Goal: Use online tool/utility: Utilize a website feature to perform a specific function

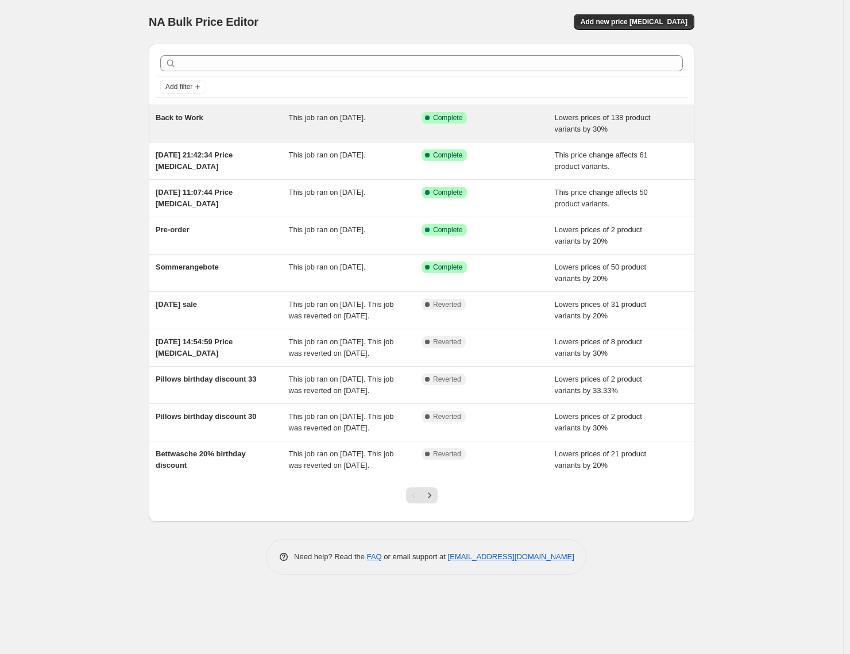
click at [242, 109] on div "Back to Work This job ran on [DATE]. Success Complete Complete Lowers prices of…" at bounding box center [422, 123] width 546 height 37
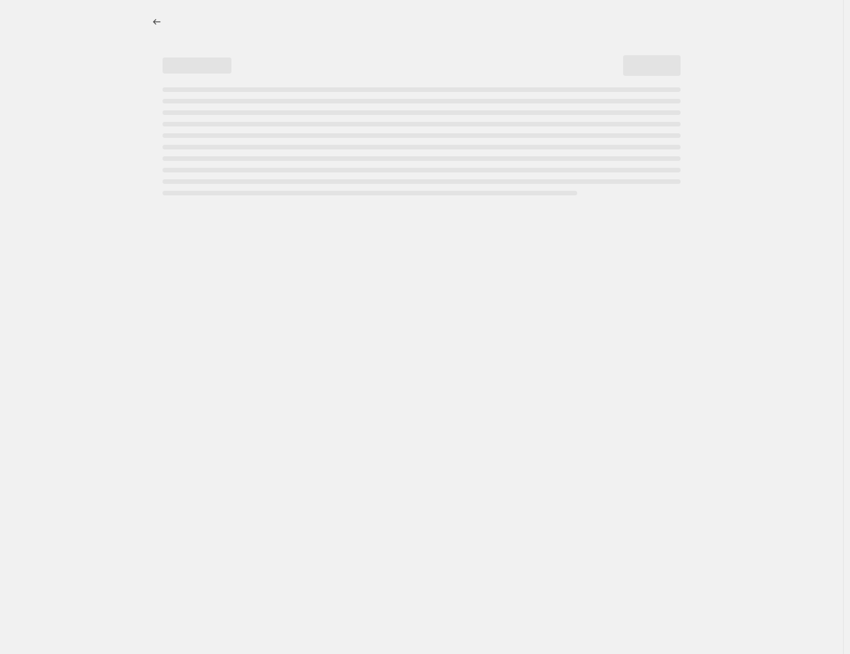
select select "percentage"
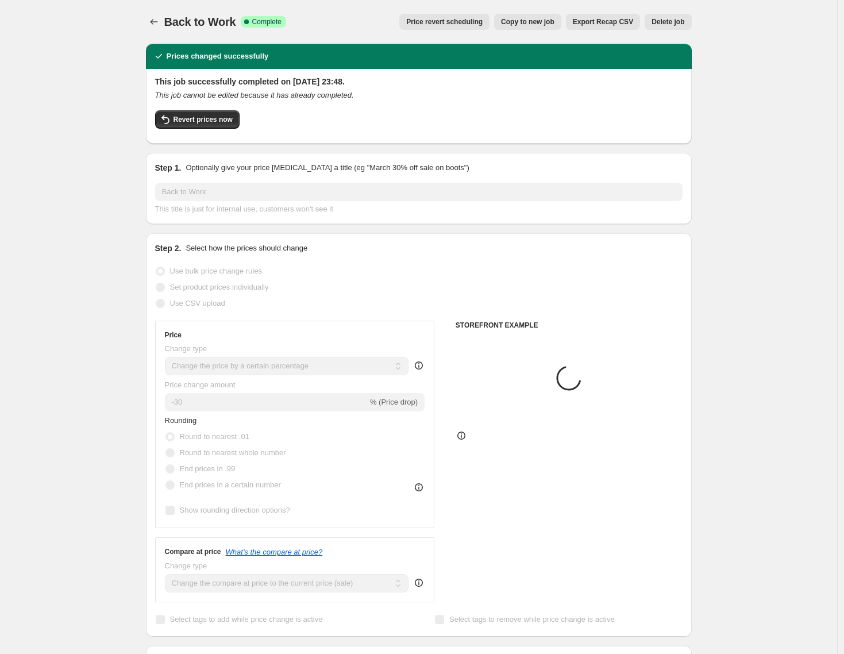
select select "collection"
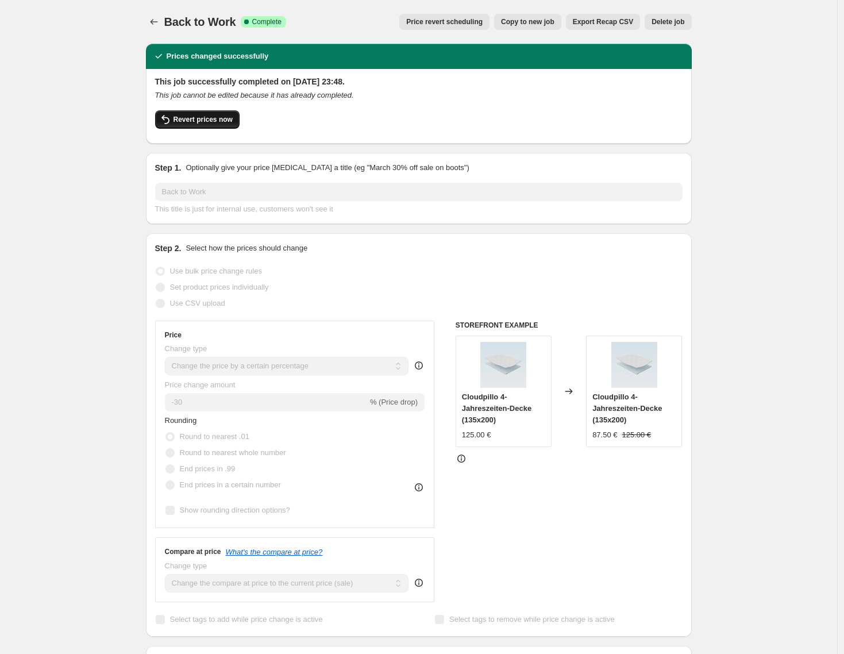
click at [229, 121] on span "Revert prices now" at bounding box center [202, 119] width 59 height 9
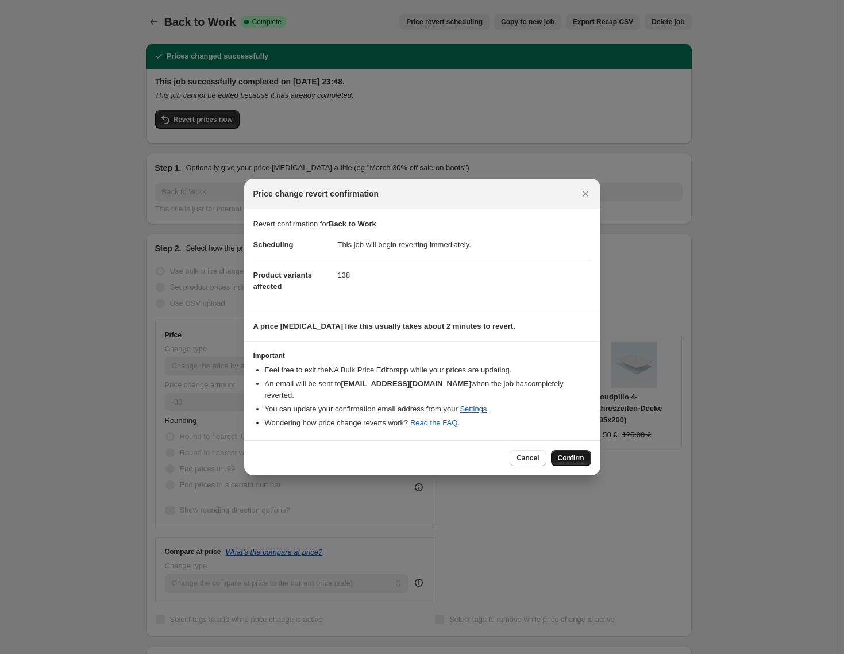
click at [563, 453] on span "Confirm" at bounding box center [571, 457] width 26 height 9
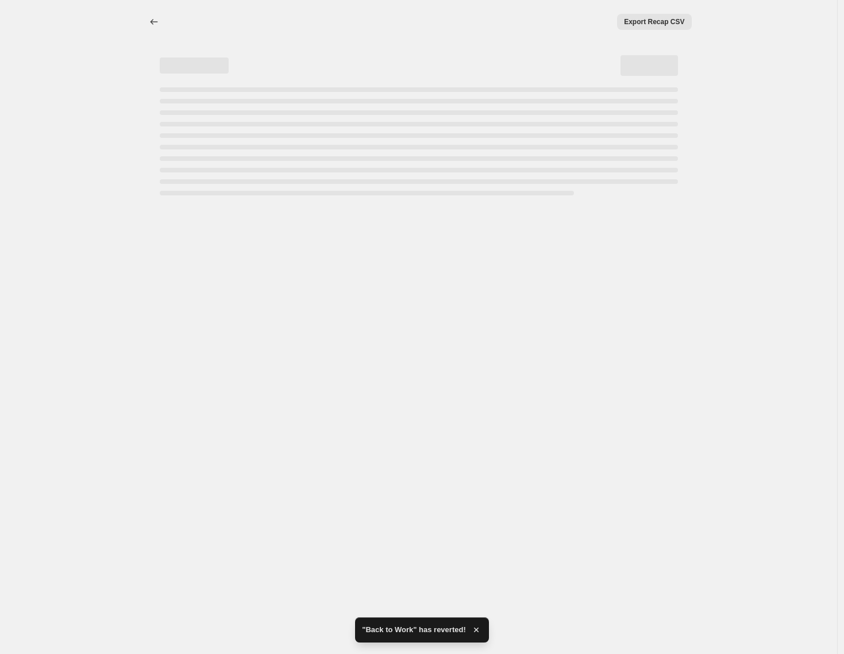
select select "percentage"
select select "collection"
